Goal: Find specific page/section

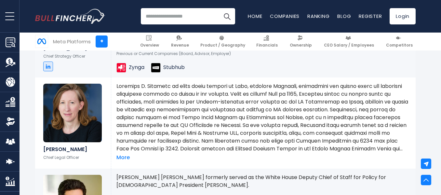
scroll to position [1006, 0]
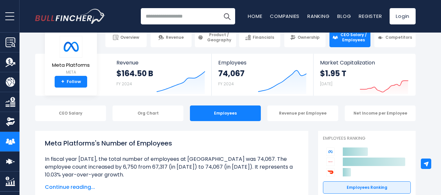
scroll to position [14, 0]
click at [154, 110] on div "Org Chart" at bounding box center [148, 114] width 71 height 16
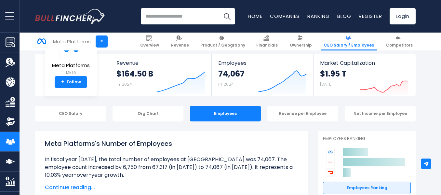
scroll to position [141, 0]
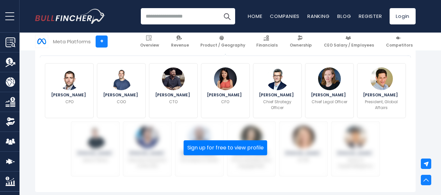
scroll to position [241, 0]
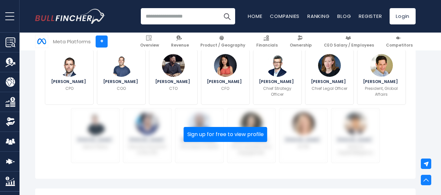
click at [196, 22] on input "search" at bounding box center [188, 16] width 94 height 16
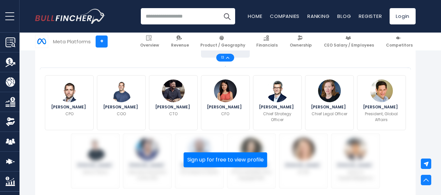
scroll to position [217, 0]
